Goal: Information Seeking & Learning: Find specific fact

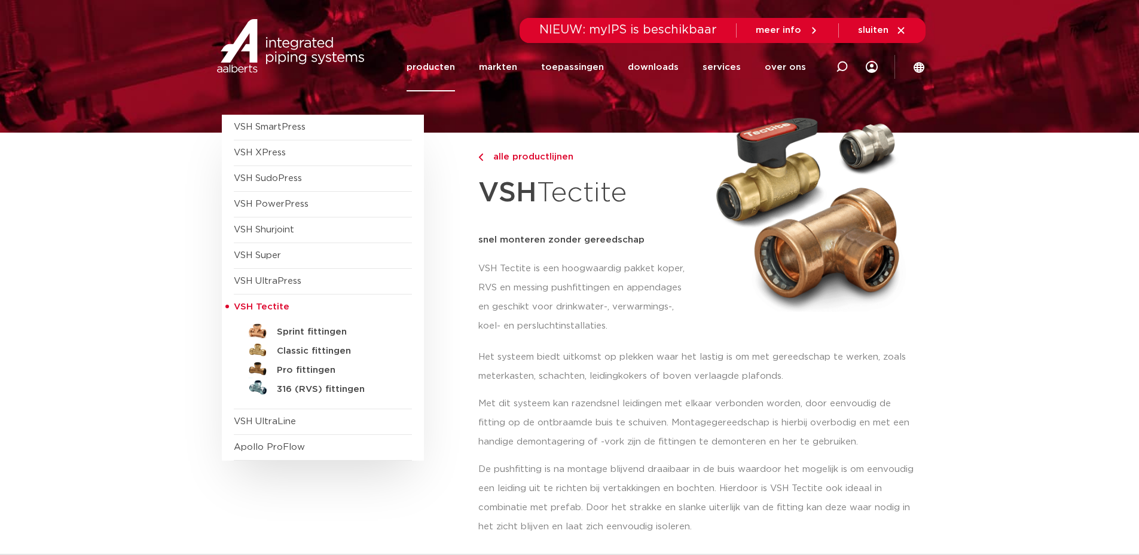
scroll to position [60, 0]
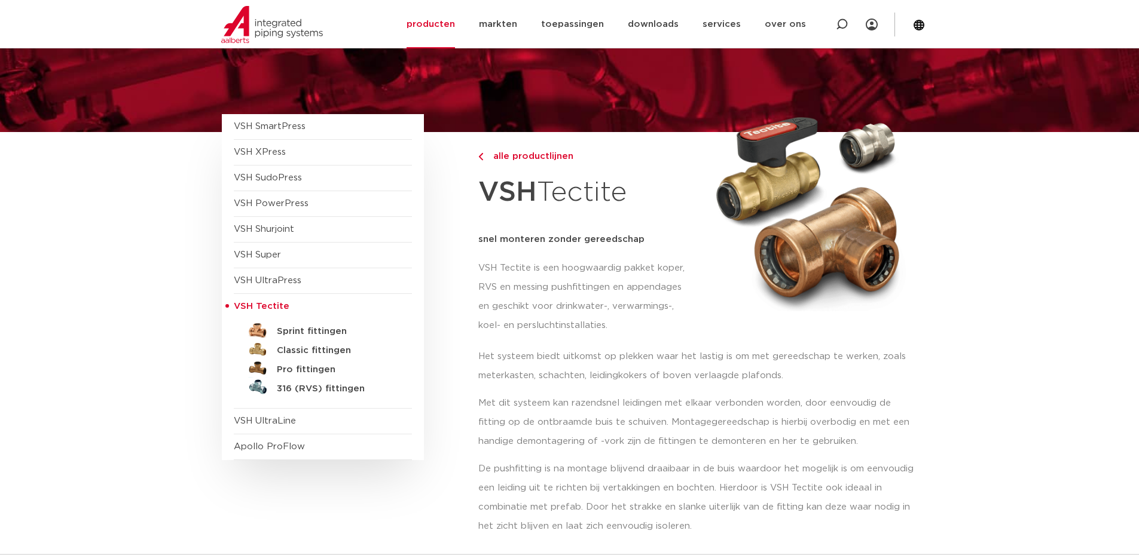
click at [504, 433] on p "Met dit systeem kan razendsnel leidingen met elkaar verbonden worden, door eenv…" at bounding box center [697, 422] width 439 height 57
drag, startPoint x: 543, startPoint y: 442, endPoint x: 666, endPoint y: 442, distance: 122.5
click at [659, 442] on p "Met dit systeem kan razendsnel leidingen met elkaar verbonden worden, door eenv…" at bounding box center [697, 422] width 439 height 57
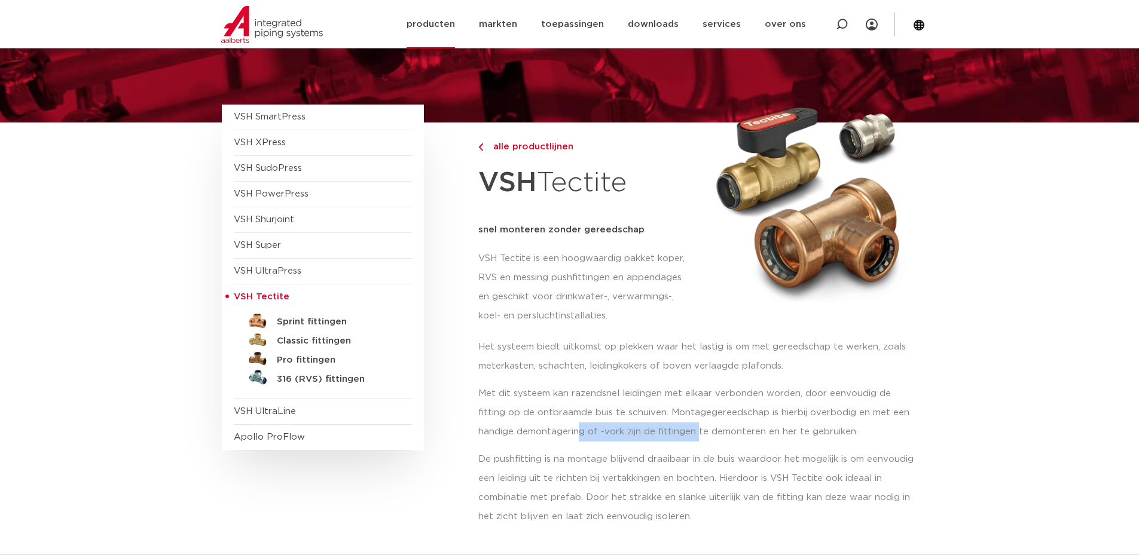
scroll to position [0, 0]
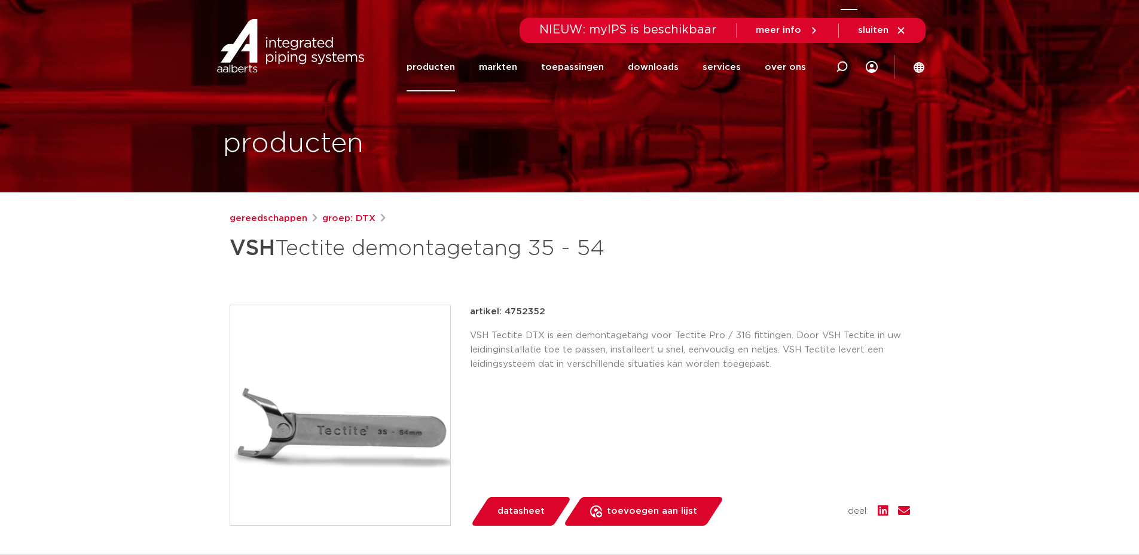
click at [842, 69] on icon at bounding box center [842, 67] width 12 height 12
type input "tectite demontage"
click button "Zoeken" at bounding box center [0, 0] width 0 height 0
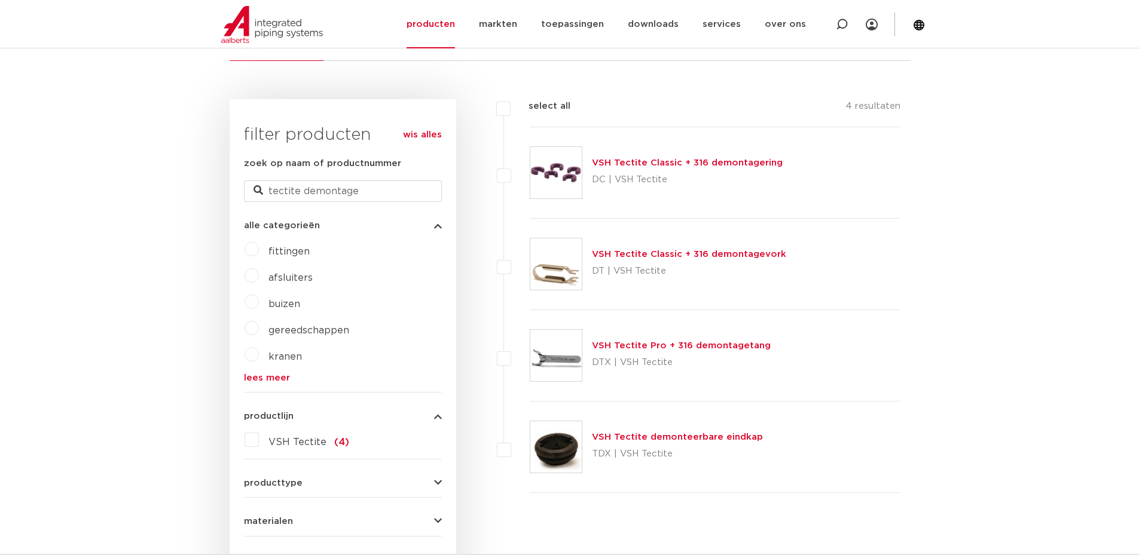
click at [610, 161] on link "VSH Tectite Classic + 316 demontagering" at bounding box center [687, 162] width 191 height 9
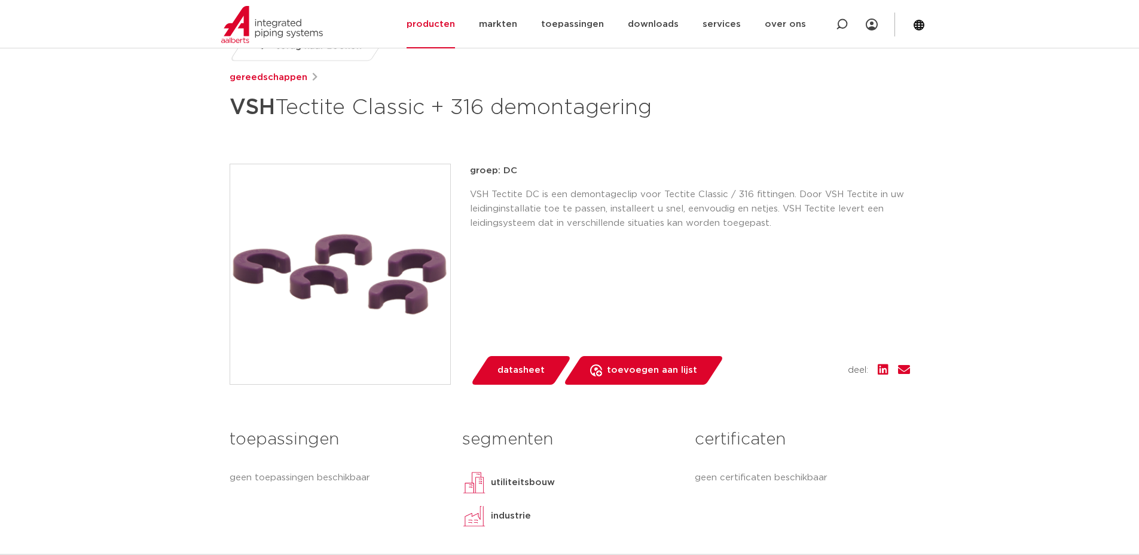
scroll to position [179, 0]
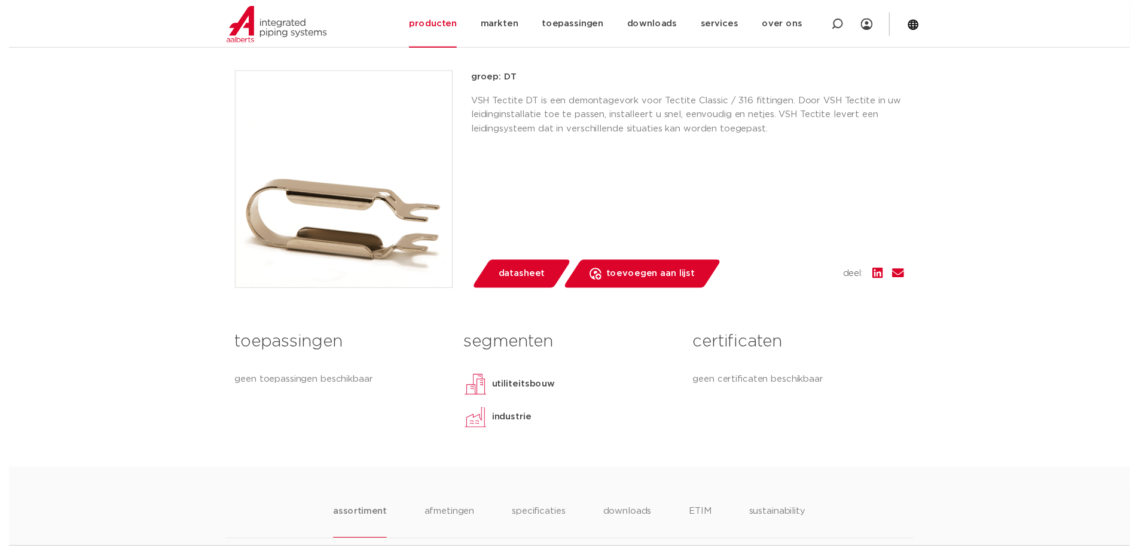
scroll to position [299, 0]
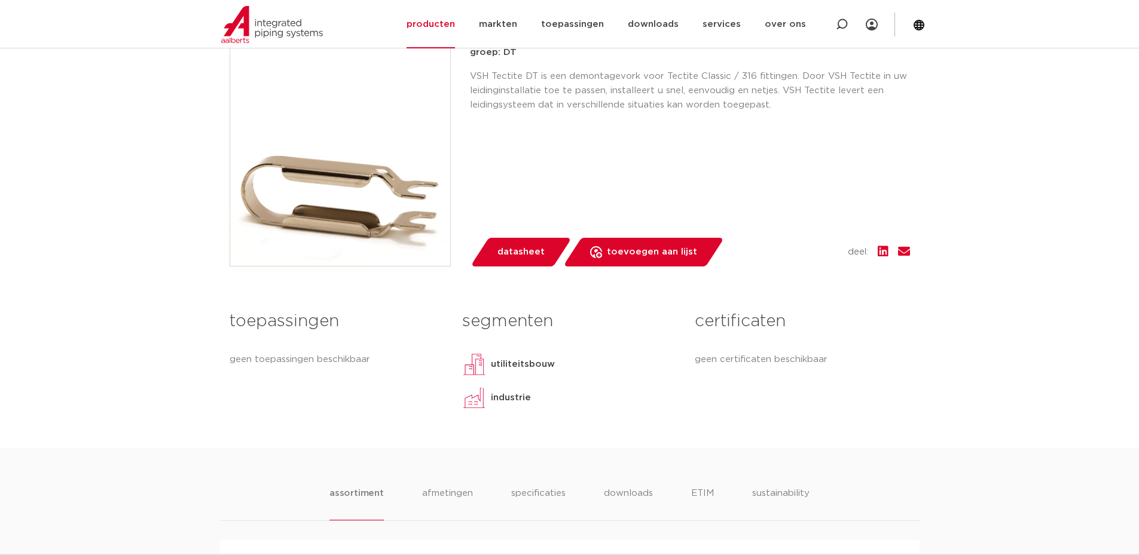
click at [538, 253] on span "datasheet" at bounding box center [520, 252] width 47 height 19
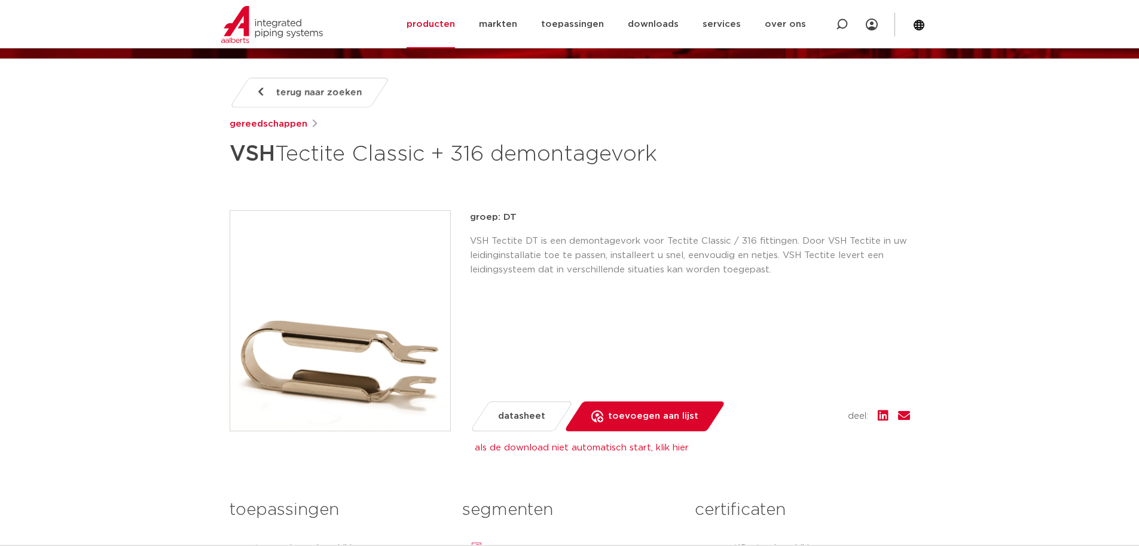
scroll to position [120, 0]
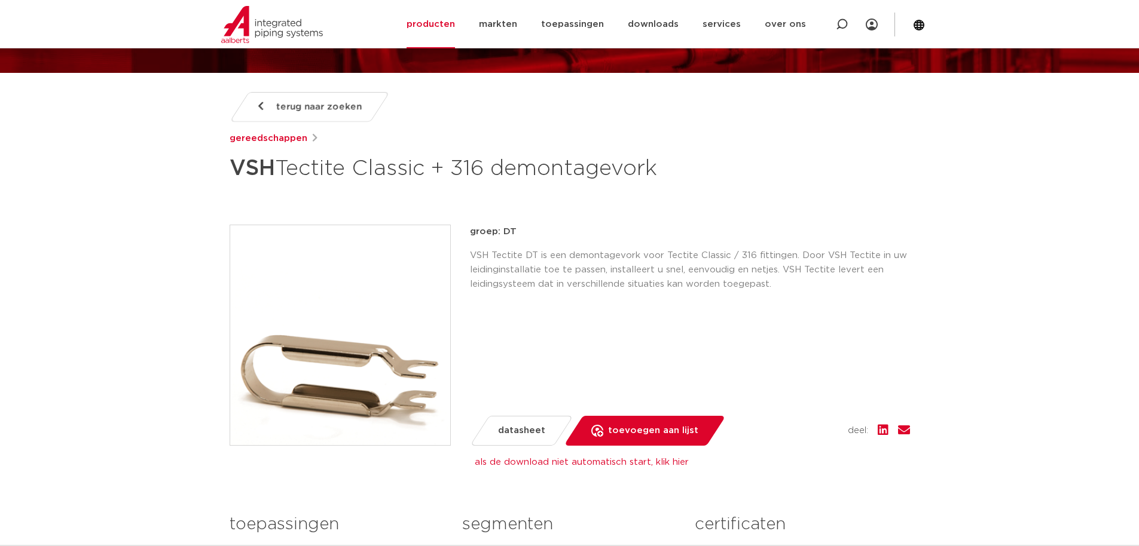
drag, startPoint x: 369, startPoint y: 166, endPoint x: 686, endPoint y: 164, distance: 316.8
click at [686, 164] on div "terug naar zoeken gereedschappen VSH Tectite Classic + 316 demontagevork" at bounding box center [570, 139] width 680 height 94
copy h1 "lassic + 316 demontagevork"
